Goal: Communication & Community: Answer question/provide support

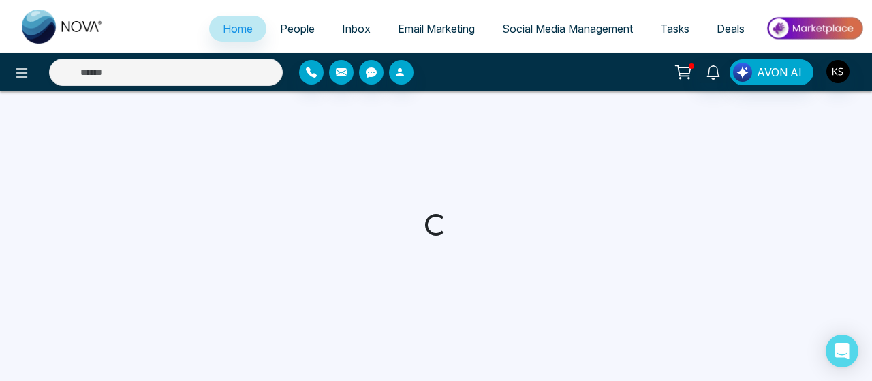
select select "*"
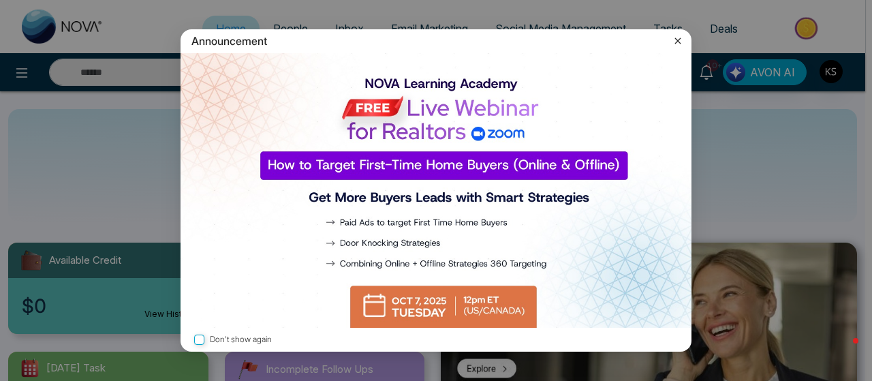
click at [679, 41] on icon at bounding box center [678, 40] width 6 height 6
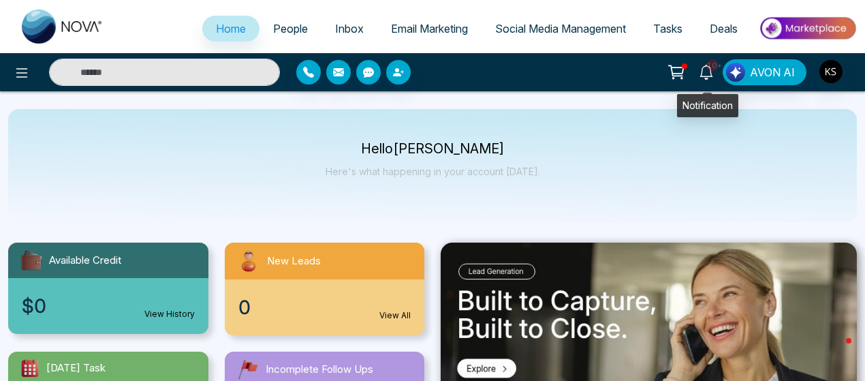
click at [705, 76] on icon at bounding box center [706, 72] width 13 height 15
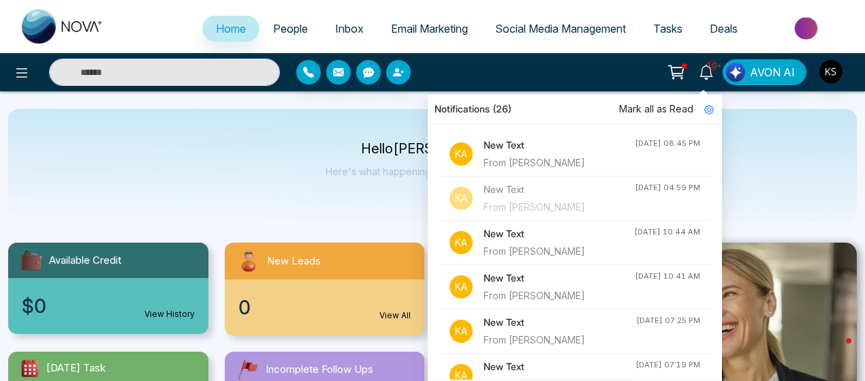
click at [546, 156] on div "From [PERSON_NAME]" at bounding box center [559, 162] width 151 height 15
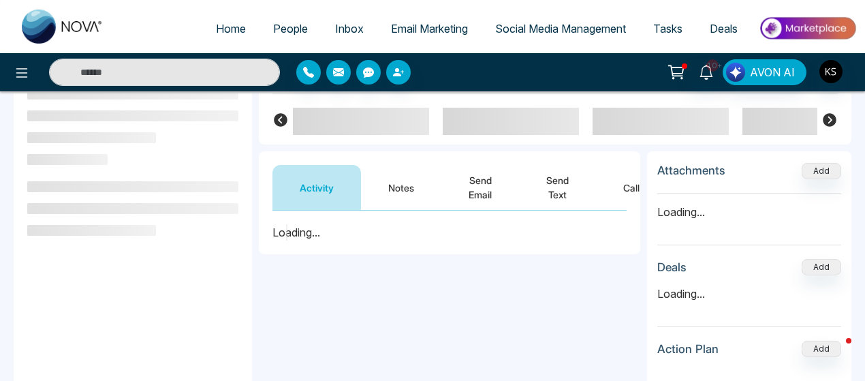
scroll to position [109, 0]
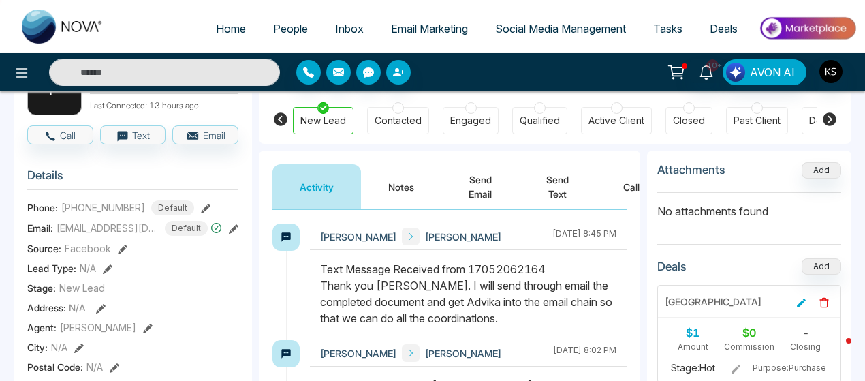
click at [551, 185] on button "Send Text" at bounding box center [557, 186] width 77 height 45
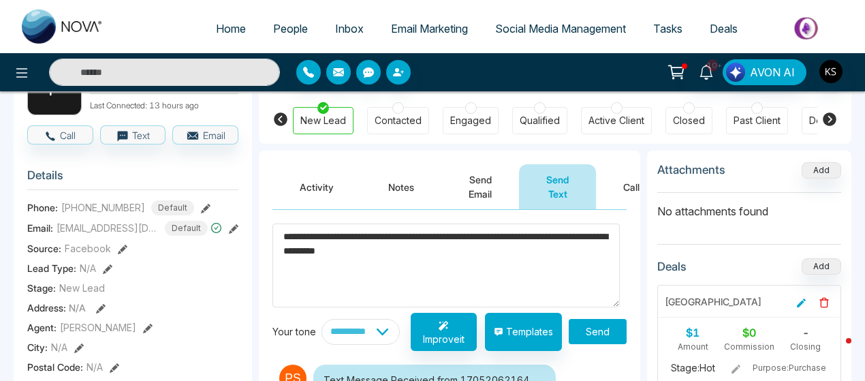
type textarea "**********"
click at [592, 331] on button "Send" at bounding box center [598, 331] width 58 height 25
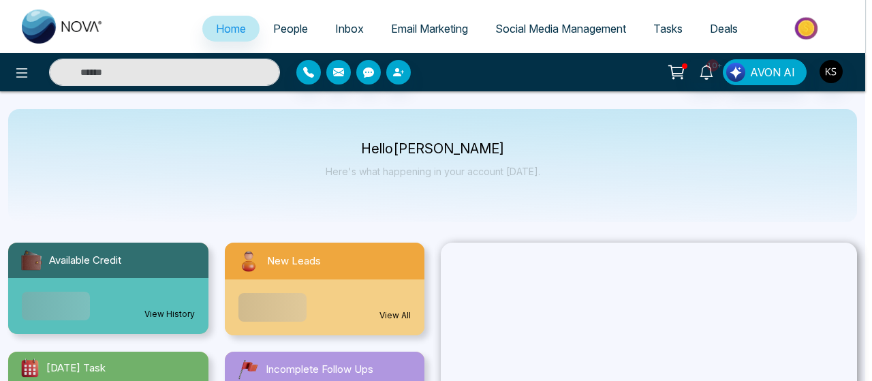
select select "*"
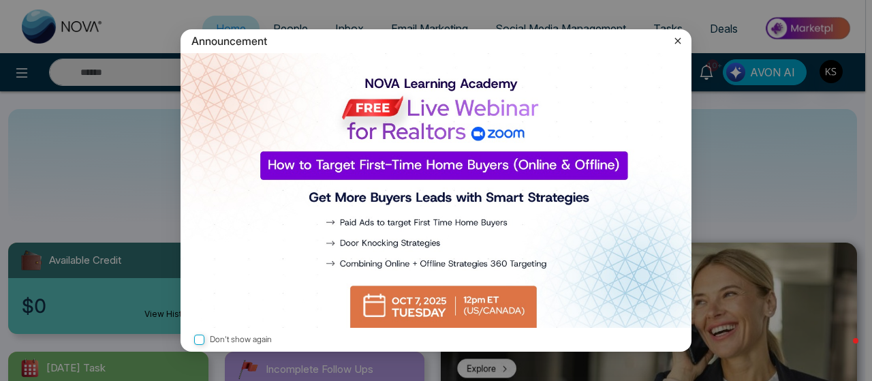
click at [681, 44] on icon at bounding box center [678, 41] width 14 height 14
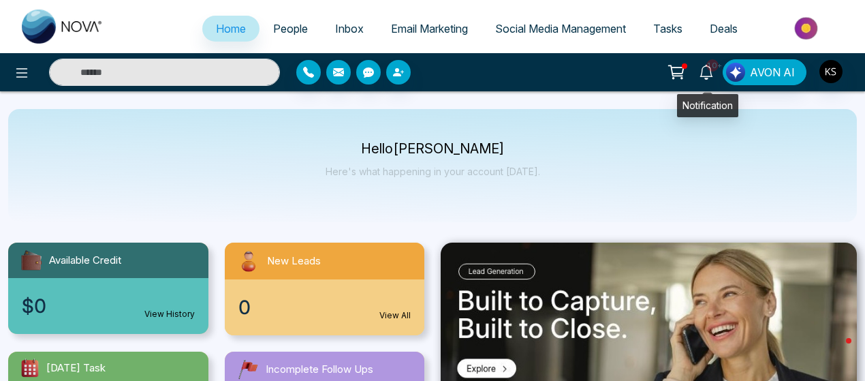
click at [710, 78] on icon at bounding box center [706, 72] width 13 height 15
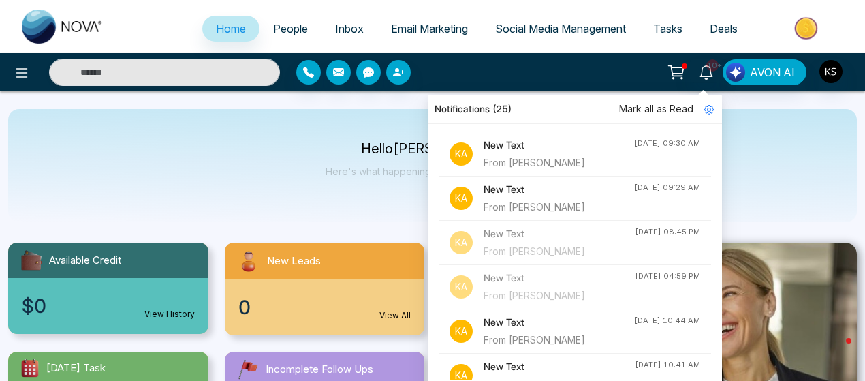
click at [564, 159] on div "From [PERSON_NAME]" at bounding box center [559, 162] width 151 height 15
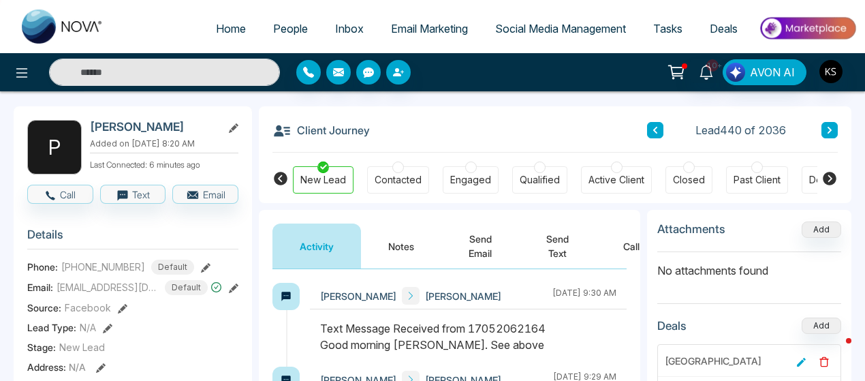
scroll to position [49, 0]
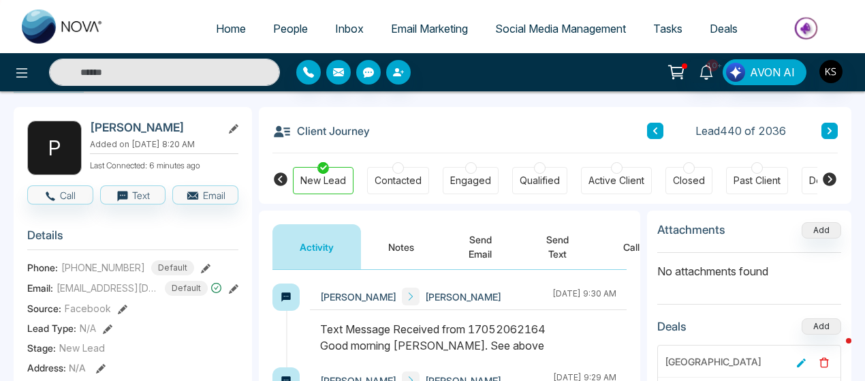
click at [555, 251] on button "Send Text" at bounding box center [557, 246] width 77 height 45
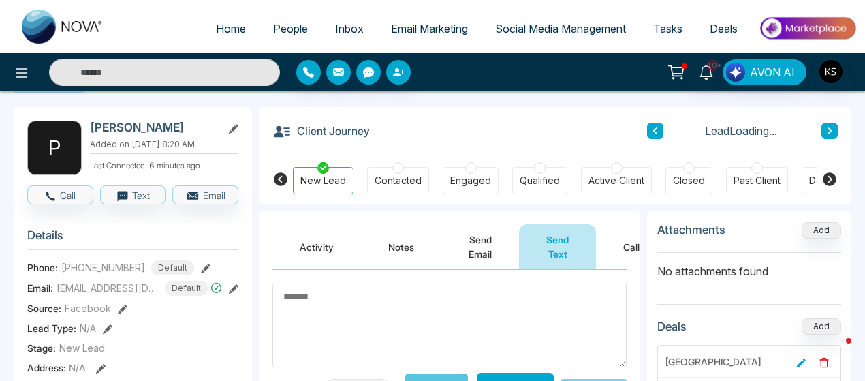
click at [361, 310] on textarea at bounding box center [450, 325] width 354 height 84
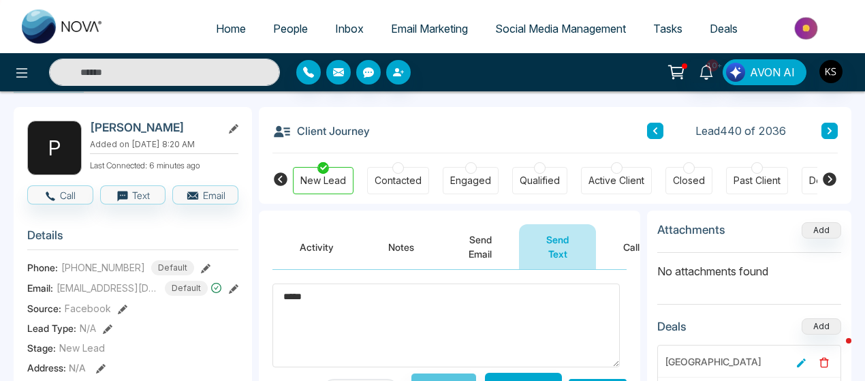
type textarea "******"
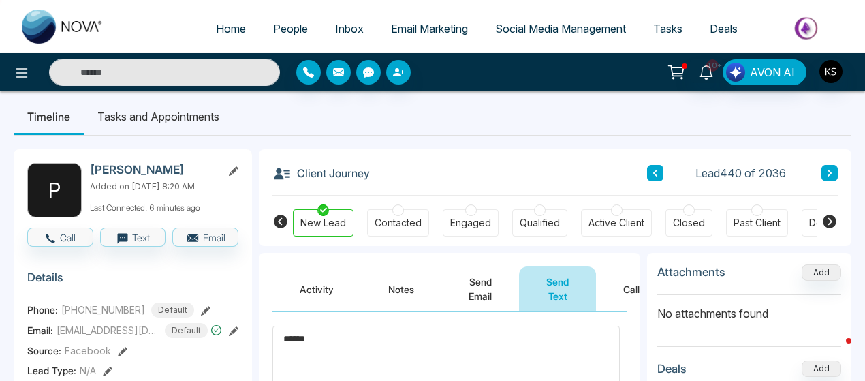
click at [303, 342] on textarea "******" at bounding box center [447, 367] width 348 height 83
click at [223, 34] on span "Home" at bounding box center [231, 29] width 30 height 14
select select "*"
